Goal: Information Seeking & Learning: Learn about a topic

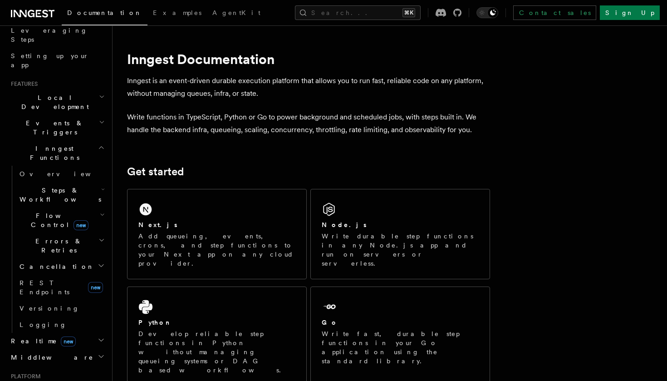
scroll to position [150, 0]
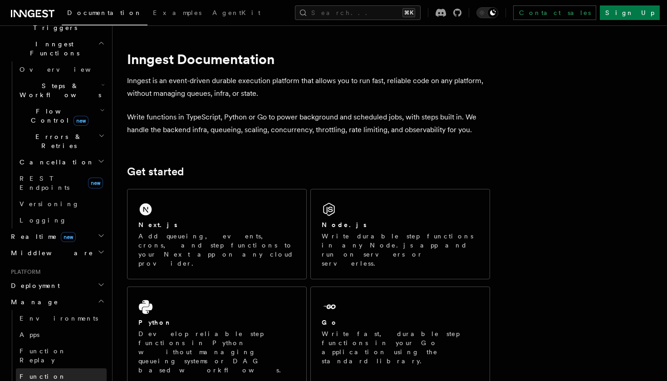
scroll to position [262, 0]
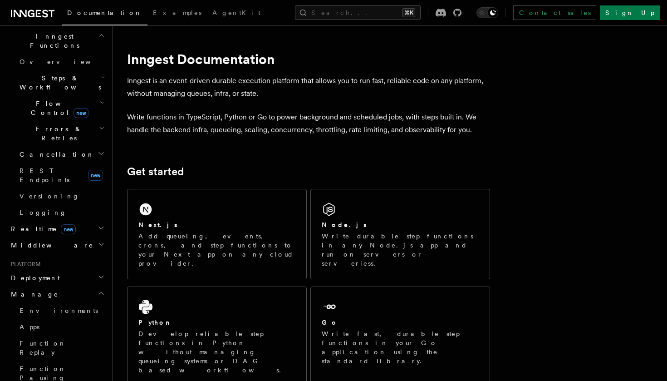
click at [94, 286] on h2 "Manage" at bounding box center [56, 294] width 99 height 16
click at [93, 270] on h2 "Deployment" at bounding box center [56, 278] width 99 height 16
click at [45, 290] on span "Overview" at bounding box center [66, 293] width 93 height 7
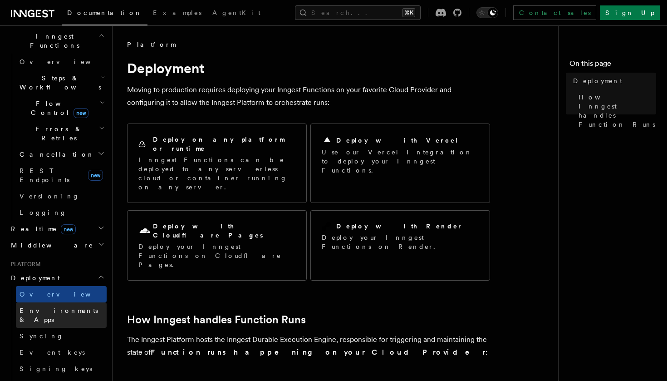
click at [51, 307] on span "Environments & Apps" at bounding box center [59, 315] width 78 height 16
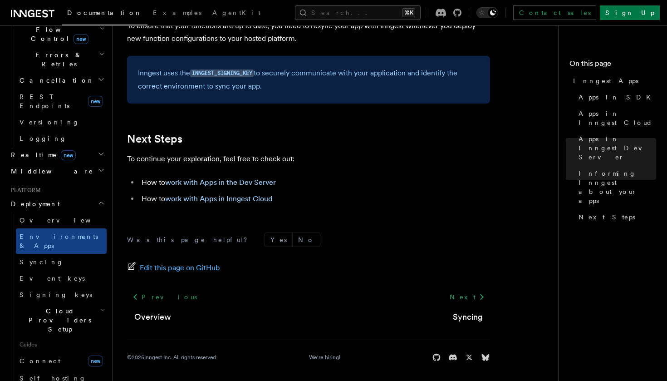
scroll to position [377, 0]
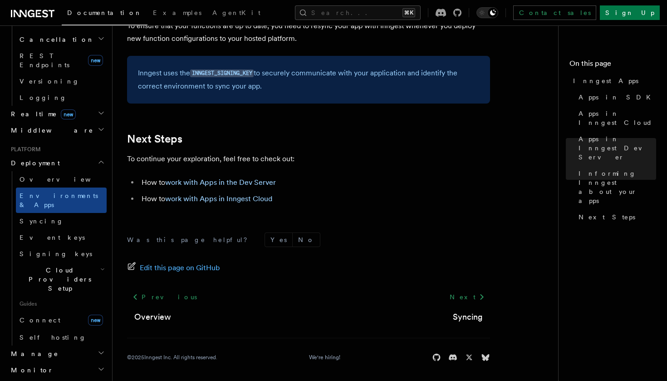
click at [95, 262] on h2 "Cloud Providers Setup" at bounding box center [61, 279] width 91 height 34
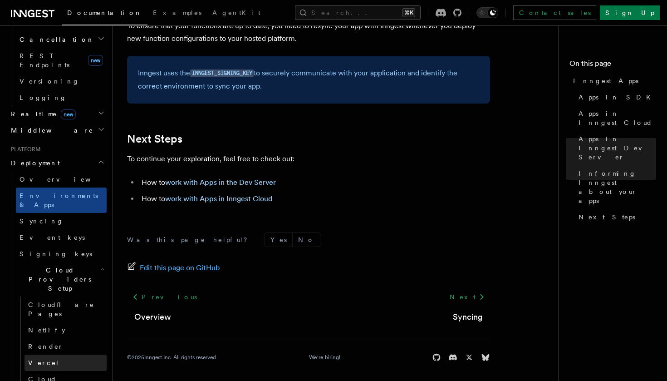
click at [57, 354] on link "Vercel" at bounding box center [66, 362] width 82 height 16
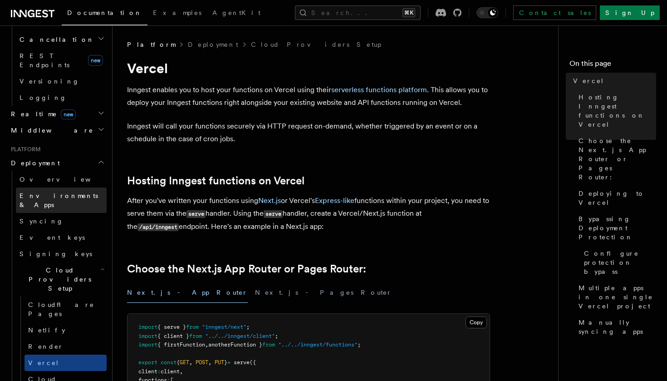
click at [88, 187] on link "Environments & Apps" at bounding box center [61, 199] width 91 height 25
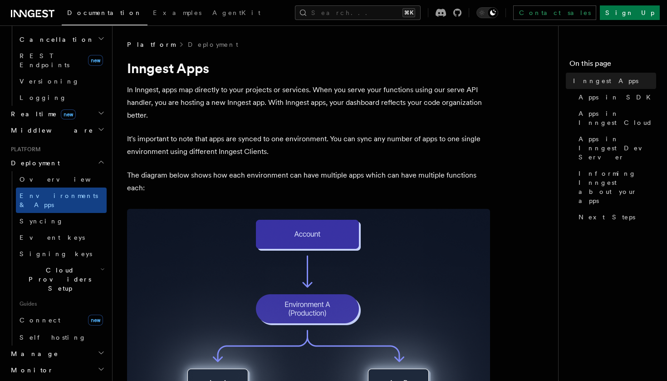
click at [93, 262] on h2 "Cloud Providers Setup" at bounding box center [61, 279] width 91 height 34
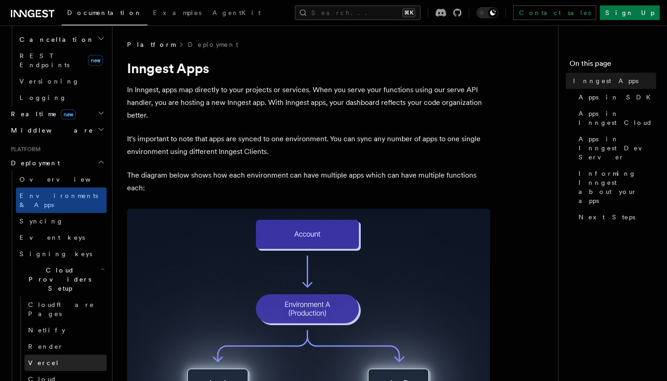
click at [63, 354] on link "Vercel" at bounding box center [66, 362] width 82 height 16
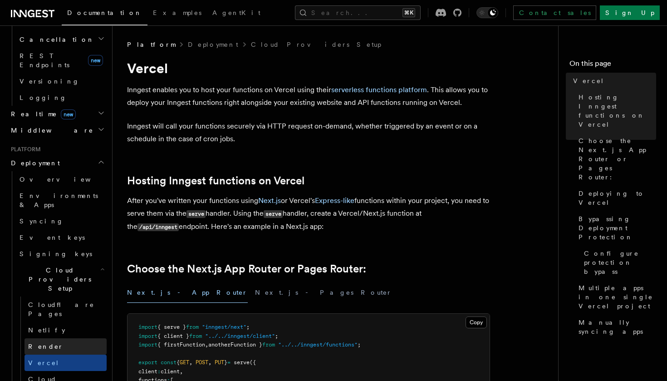
click at [62, 338] on link "Render" at bounding box center [66, 346] width 82 height 16
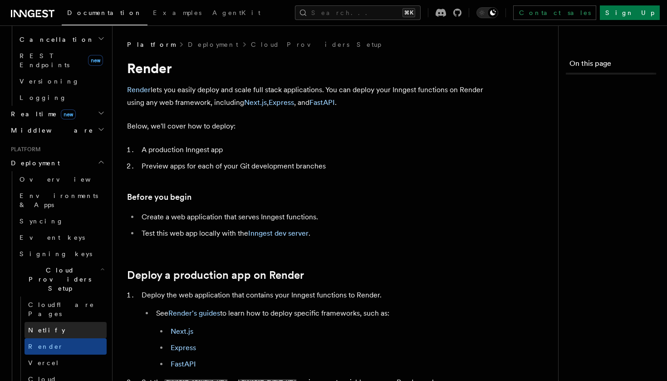
click at [62, 322] on link "Netlify" at bounding box center [66, 330] width 82 height 16
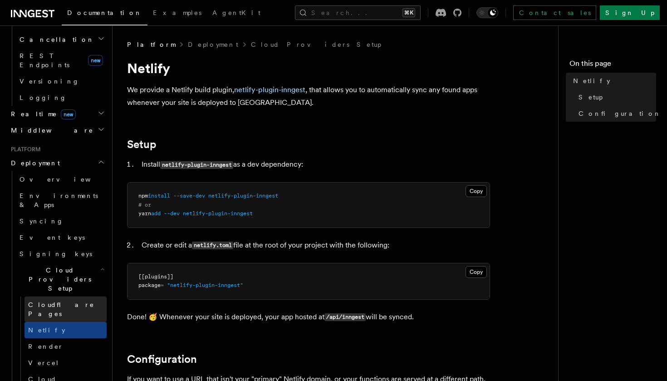
click at [66, 301] on span "Cloudflare Pages" at bounding box center [61, 309] width 66 height 16
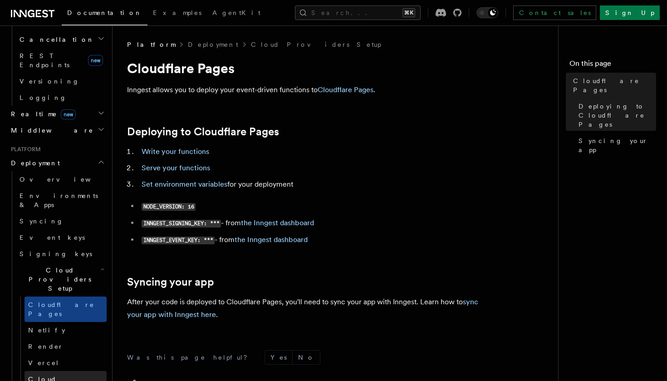
click at [60, 374] on span "Cloud Provider Usage Limits" at bounding box center [67, 387] width 78 height 27
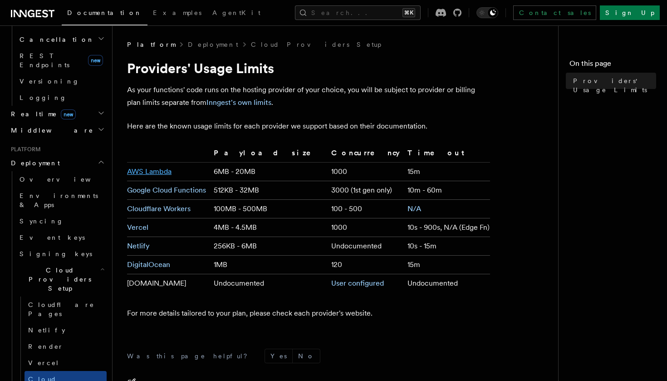
click at [162, 171] on link "AWS Lambda" at bounding box center [149, 171] width 44 height 9
drag, startPoint x: 308, startPoint y: 190, endPoint x: 314, endPoint y: 189, distance: 6.1
click at [328, 190] on td "3000 (1st gen only)" at bounding box center [366, 190] width 76 height 19
drag, startPoint x: 324, startPoint y: 170, endPoint x: 312, endPoint y: 170, distance: 11.3
click at [328, 170] on td "1000" at bounding box center [366, 171] width 76 height 19
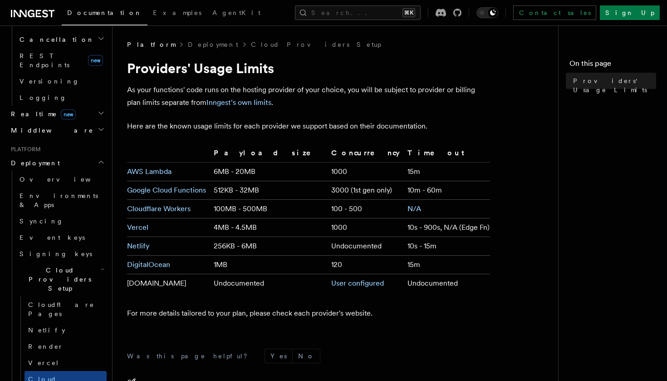
click at [328, 172] on td "1000" at bounding box center [366, 171] width 76 height 19
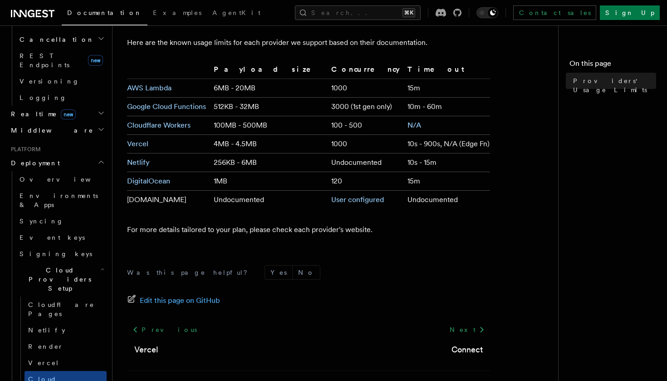
scroll to position [6, 0]
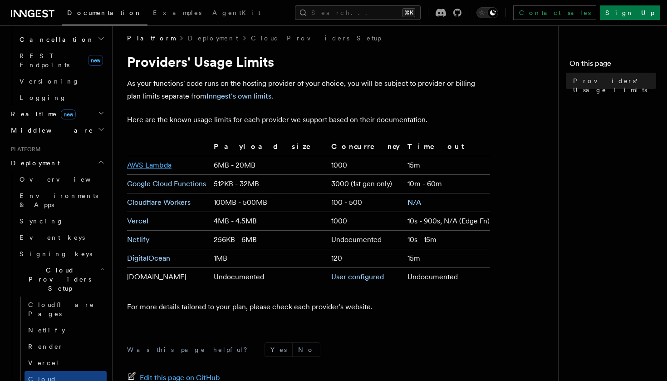
click at [161, 165] on link "AWS Lambda" at bounding box center [149, 165] width 44 height 9
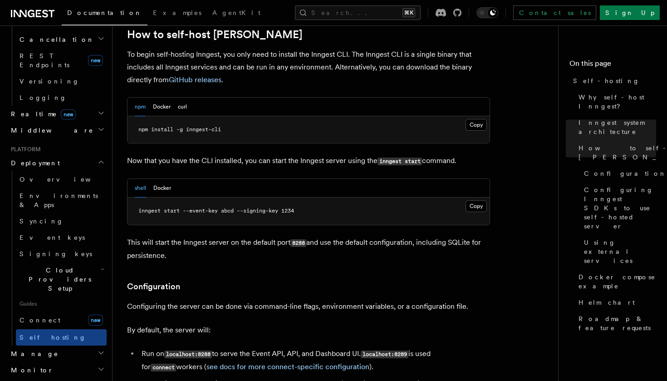
scroll to position [1005, 0]
